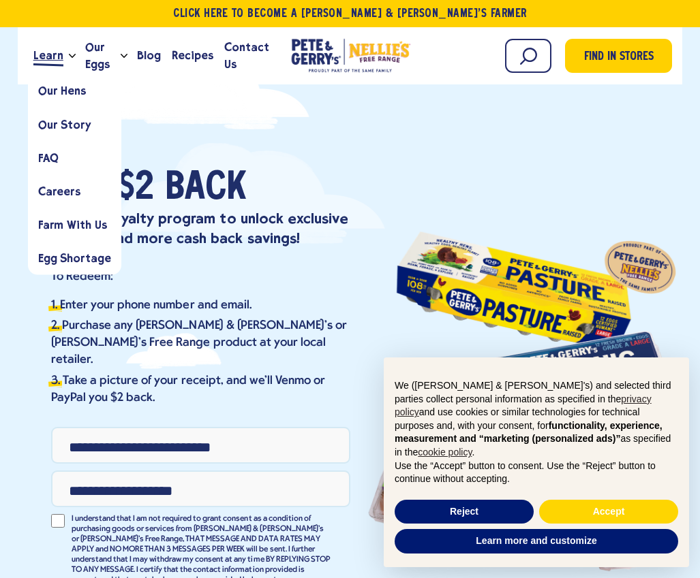
click at [46, 56] on span "Learn" at bounding box center [48, 55] width 30 height 17
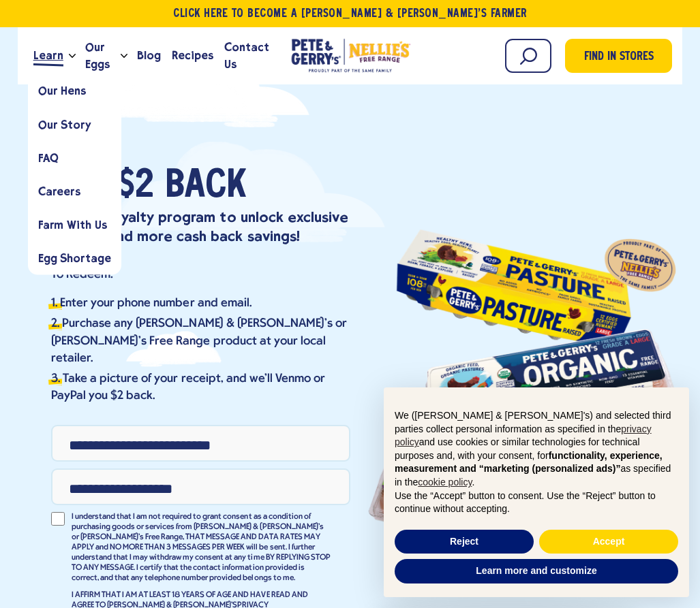
click at [46, 56] on span "Learn" at bounding box center [48, 55] width 30 height 17
